Goal: Task Accomplishment & Management: Complete application form

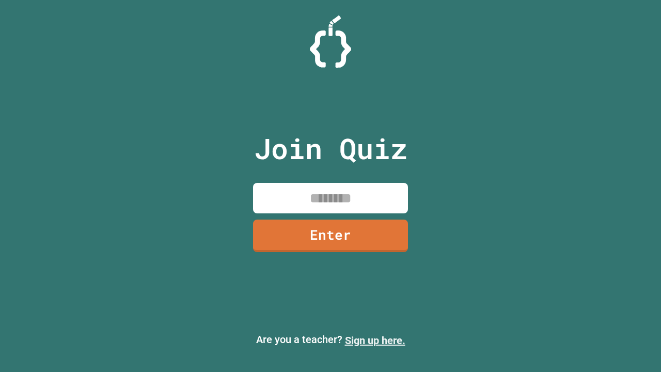
click at [375, 340] on link "Sign up here." at bounding box center [375, 340] width 60 height 12
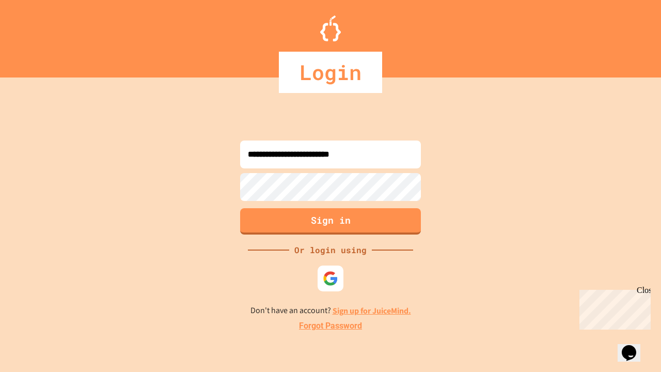
type input "**********"
